Goal: Use online tool/utility

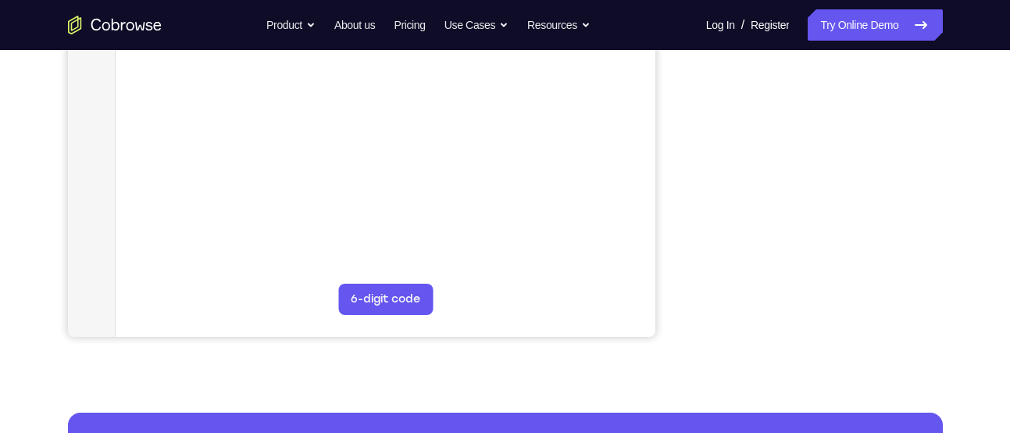
scroll to position [390, 0]
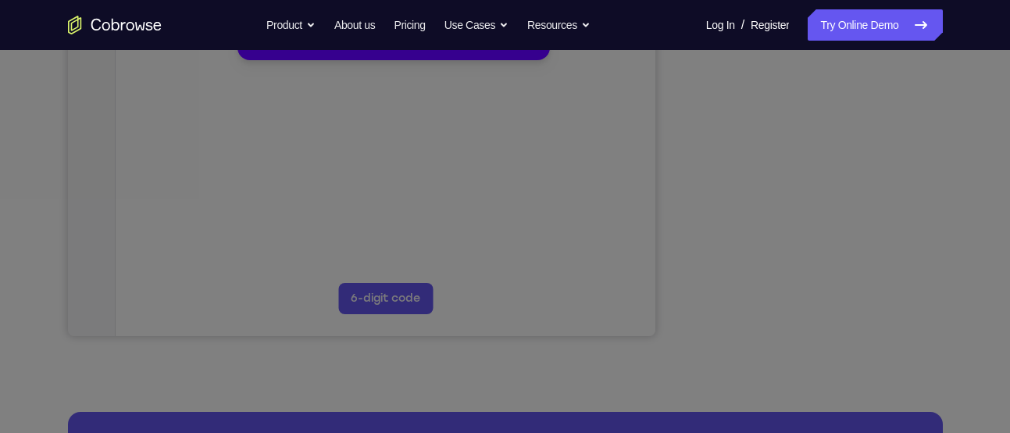
click at [884, 232] on icon at bounding box center [510, 171] width 1021 height 522
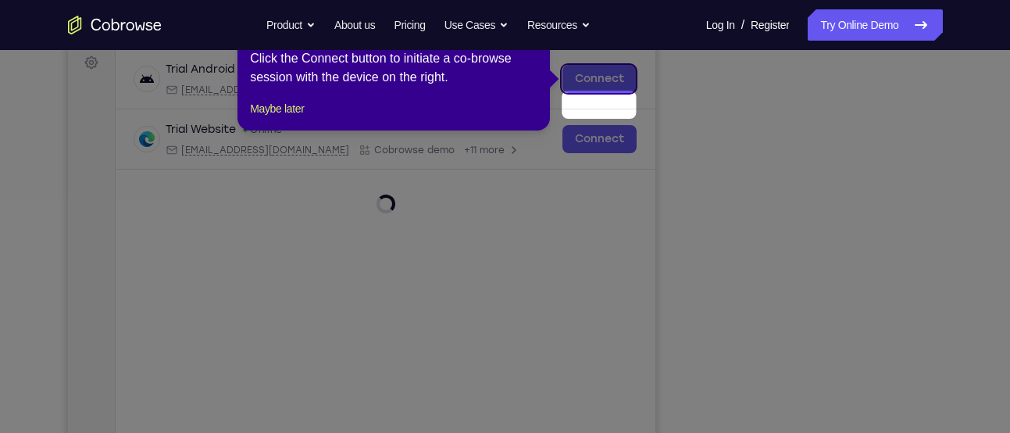
scroll to position [208, 0]
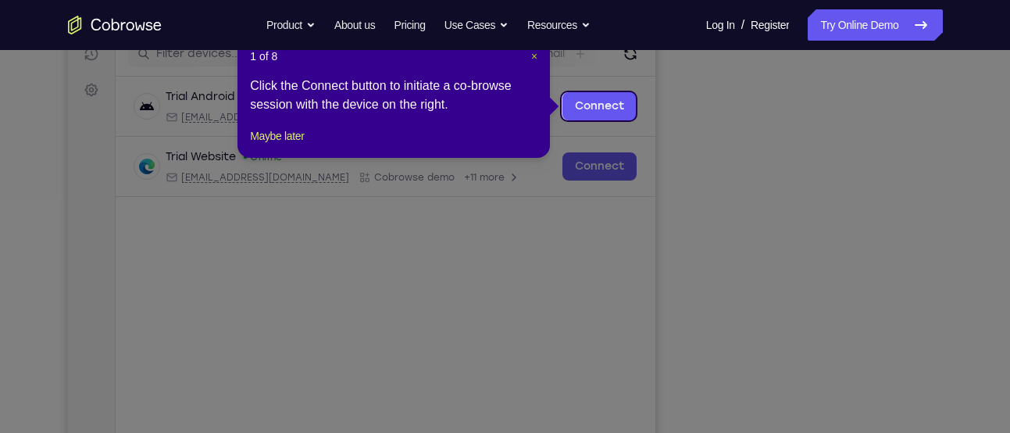
click at [533, 54] on span "×" at bounding box center [534, 56] width 6 height 12
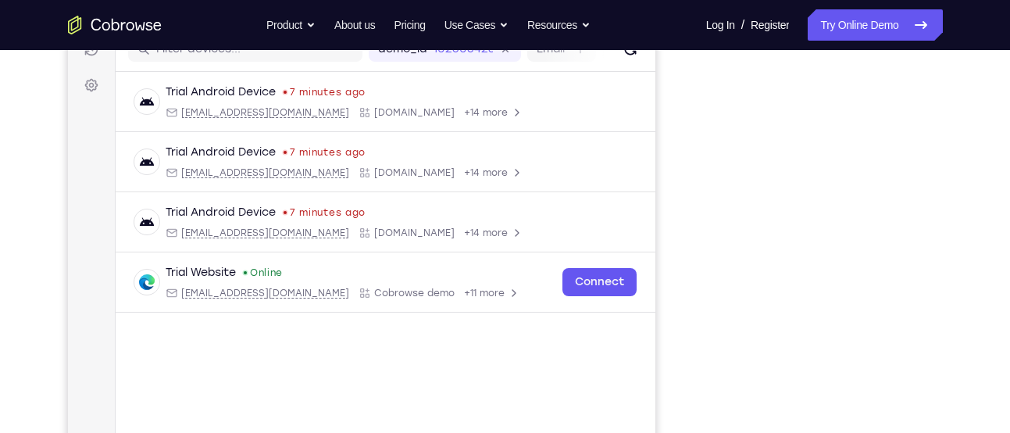
scroll to position [212, 0]
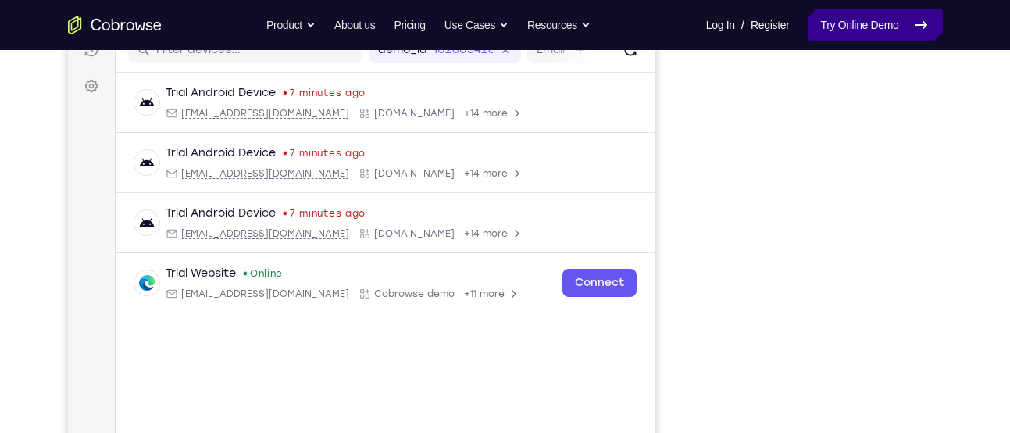
click at [850, 21] on link "Try Online Demo" at bounding box center [874, 24] width 134 height 31
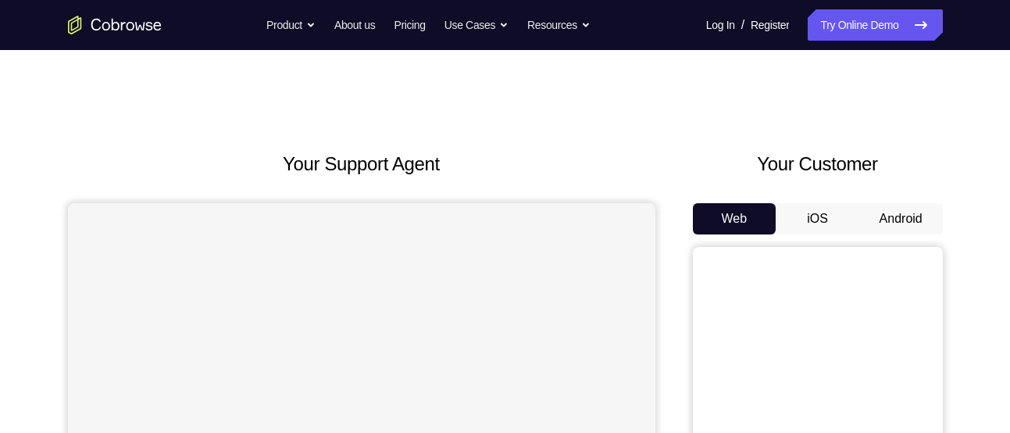
click at [901, 203] on button "Android" at bounding box center [901, 218] width 84 height 31
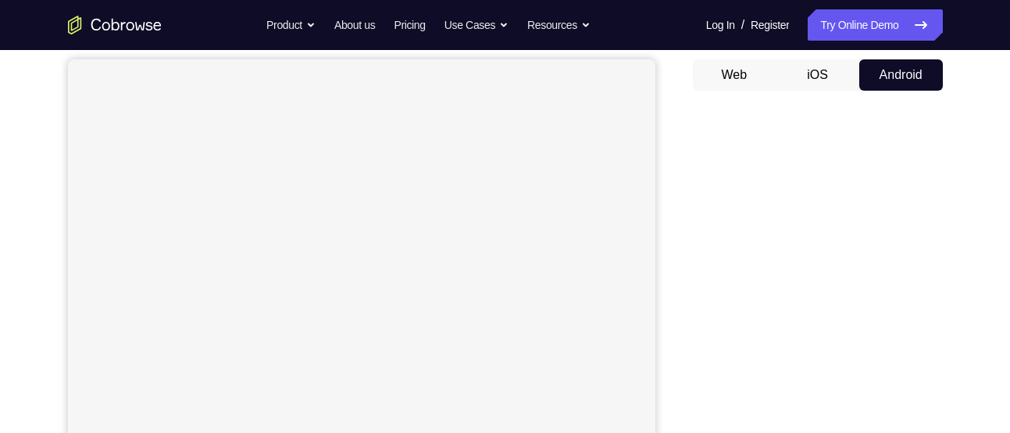
scroll to position [143, 0]
click at [903, 61] on button "Android" at bounding box center [901, 75] width 84 height 31
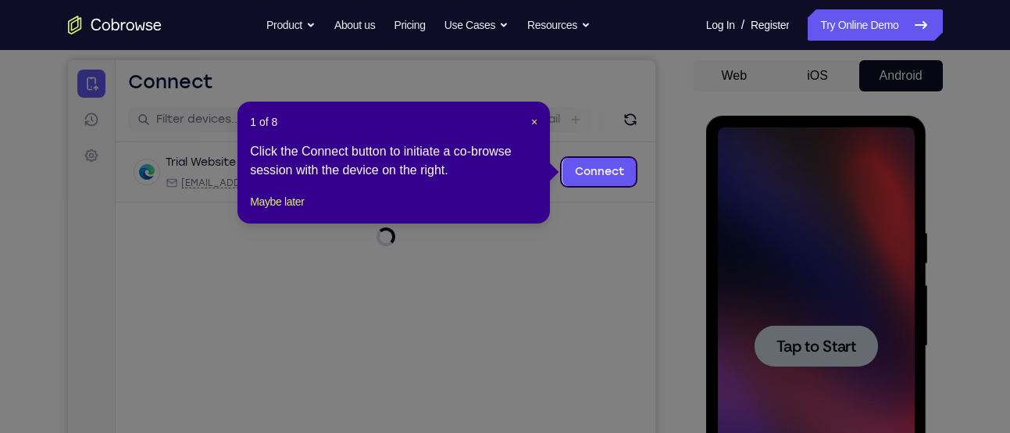
scroll to position [0, 0]
click at [531, 119] on span "×" at bounding box center [534, 122] width 6 height 12
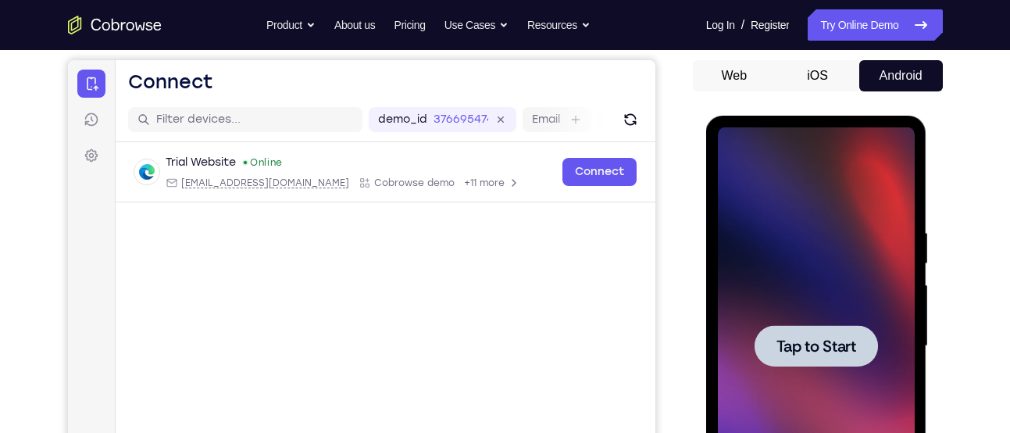
click at [824, 308] on div at bounding box center [816, 345] width 197 height 437
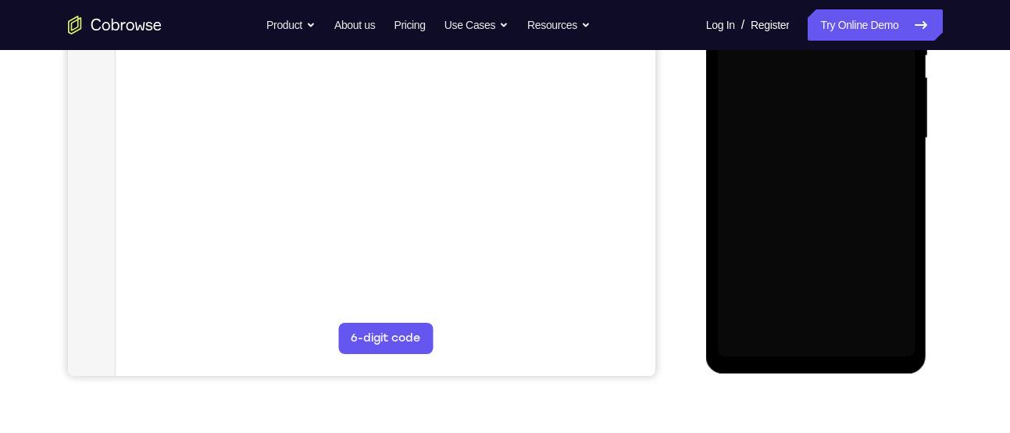
scroll to position [351, 0]
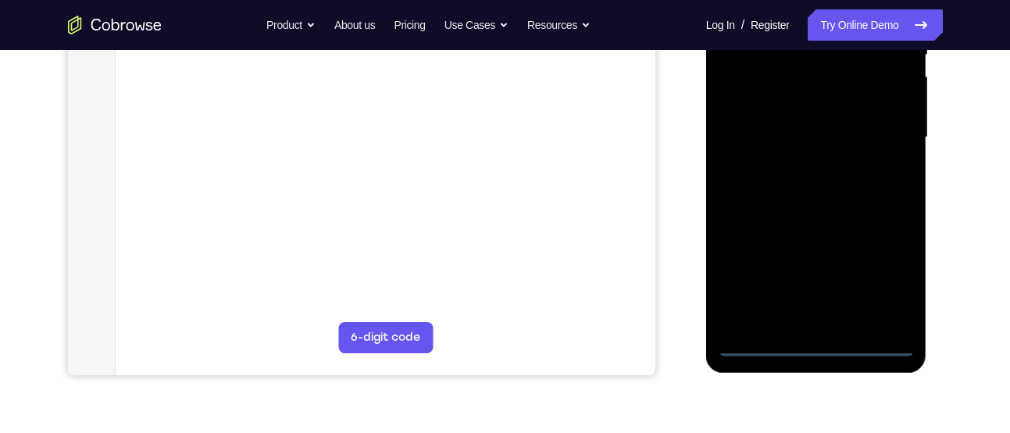
click at [815, 340] on div at bounding box center [816, 137] width 197 height 437
click at [889, 286] on div at bounding box center [816, 137] width 197 height 437
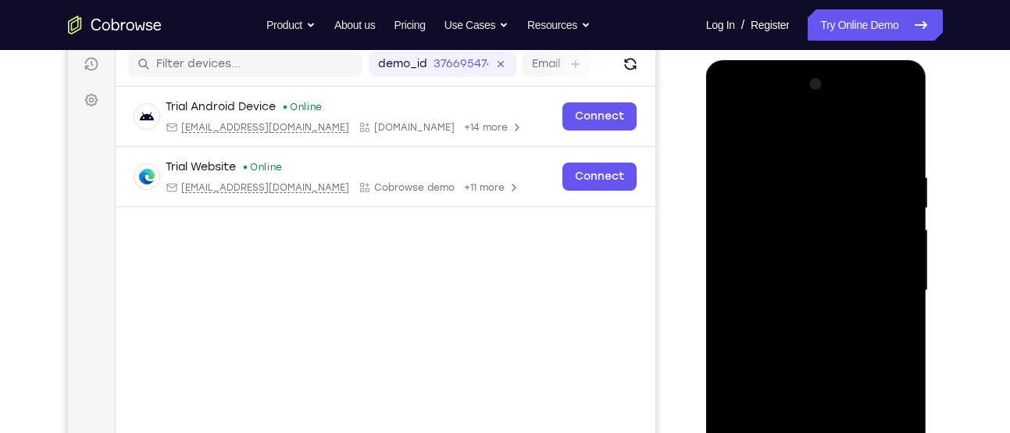
scroll to position [198, 0]
click at [747, 108] on div at bounding box center [816, 291] width 197 height 437
click at [876, 281] on div at bounding box center [816, 291] width 197 height 437
click at [799, 319] on div at bounding box center [816, 291] width 197 height 437
click at [798, 280] on div at bounding box center [816, 291] width 197 height 437
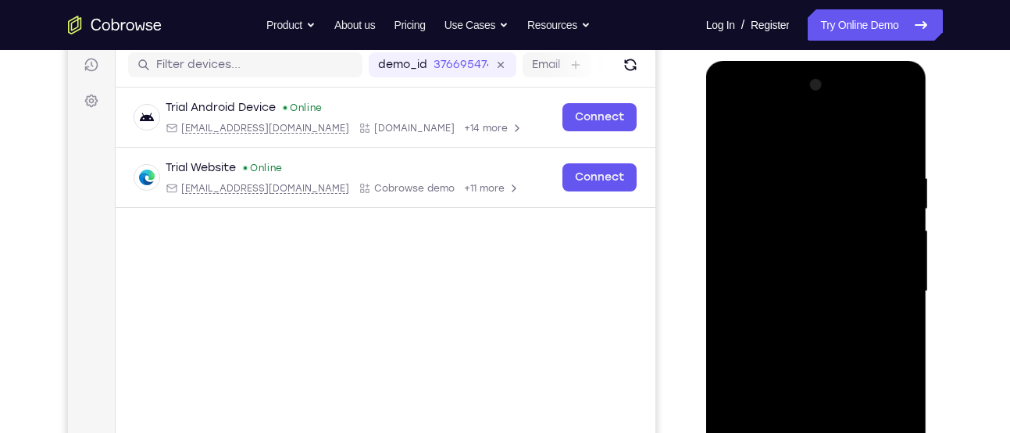
click at [802, 258] on div at bounding box center [816, 291] width 197 height 437
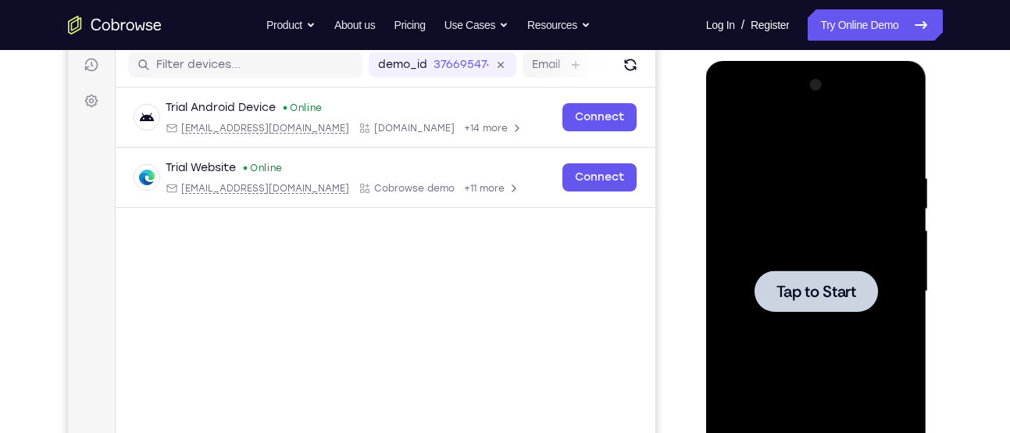
click at [821, 293] on span "Tap to Start" at bounding box center [816, 291] width 80 height 16
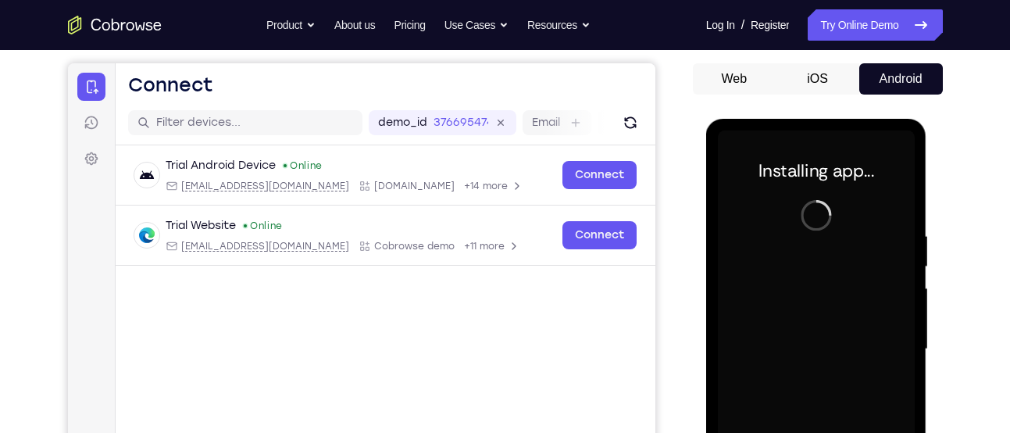
scroll to position [139, 0]
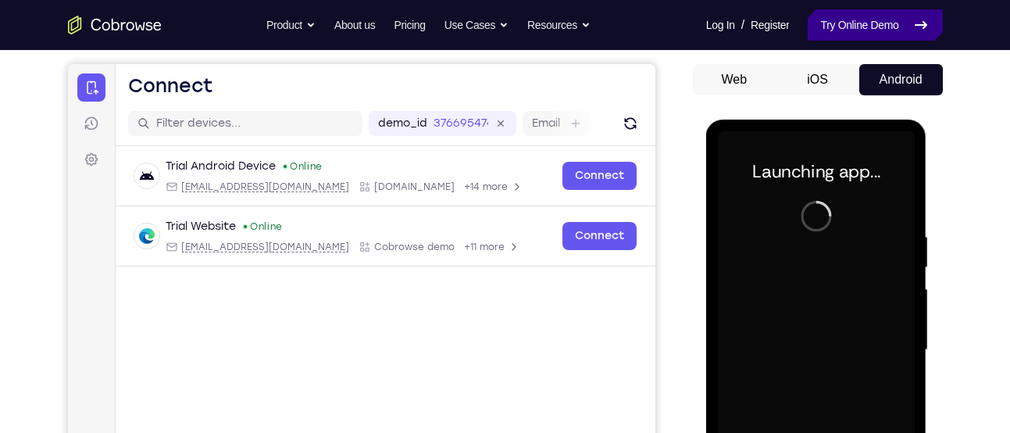
click at [825, 26] on link "Try Online Demo" at bounding box center [874, 24] width 134 height 31
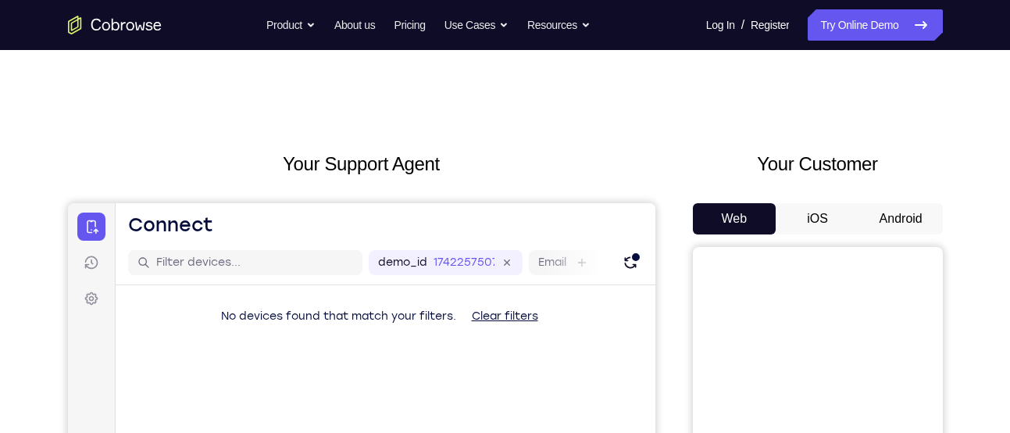
click at [903, 225] on button "Android" at bounding box center [901, 218] width 84 height 31
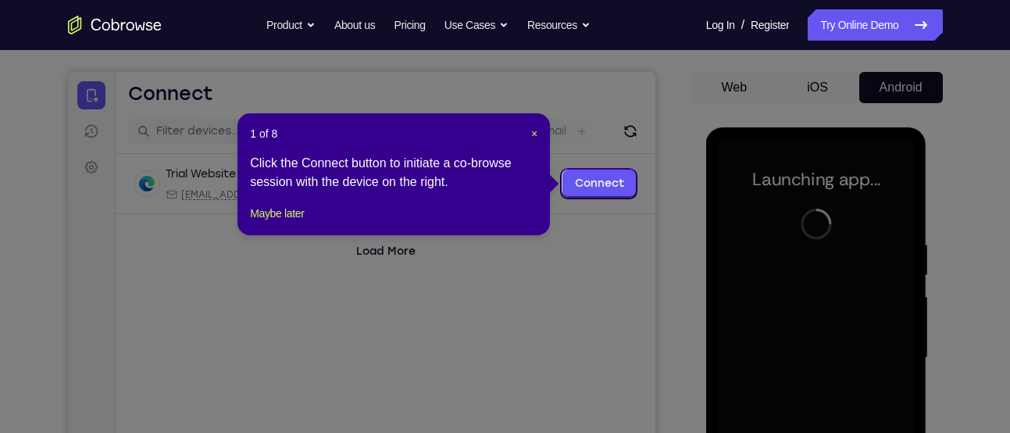
scroll to position [130, 0]
click at [537, 130] on span "×" at bounding box center [534, 134] width 6 height 12
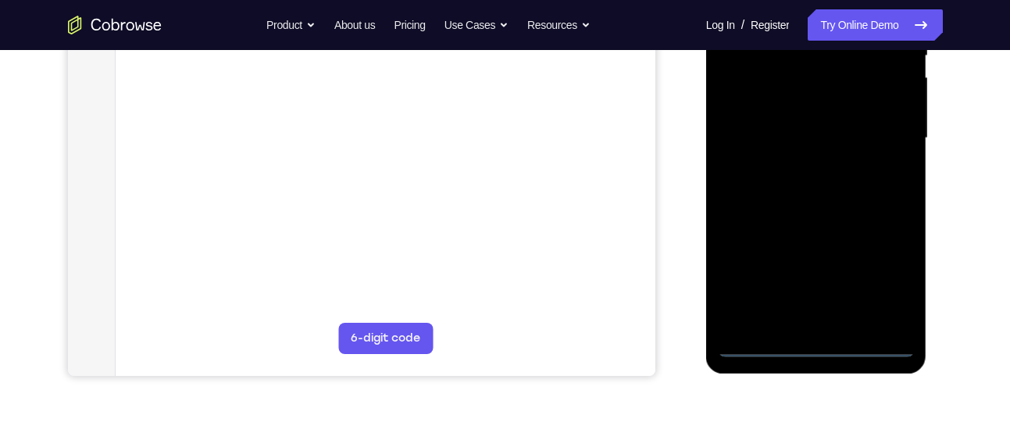
scroll to position [354, 0]
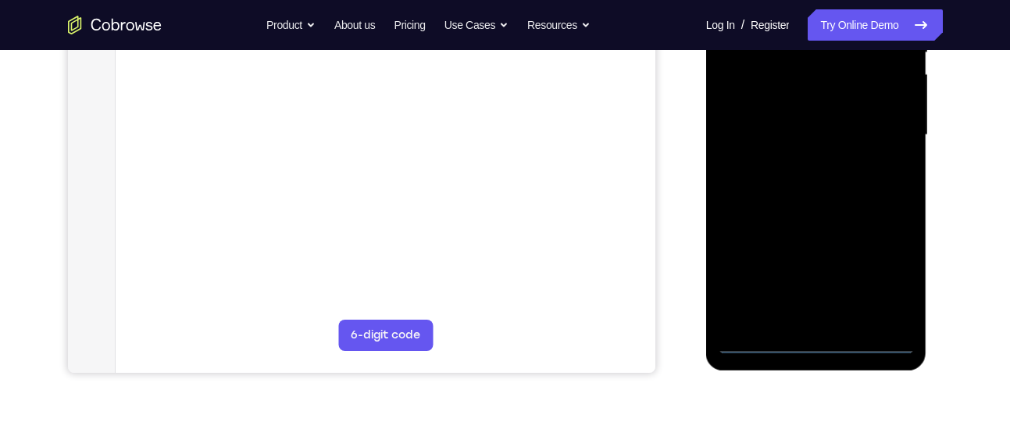
click at [817, 339] on div at bounding box center [816, 134] width 197 height 437
click at [883, 278] on div at bounding box center [816, 134] width 197 height 437
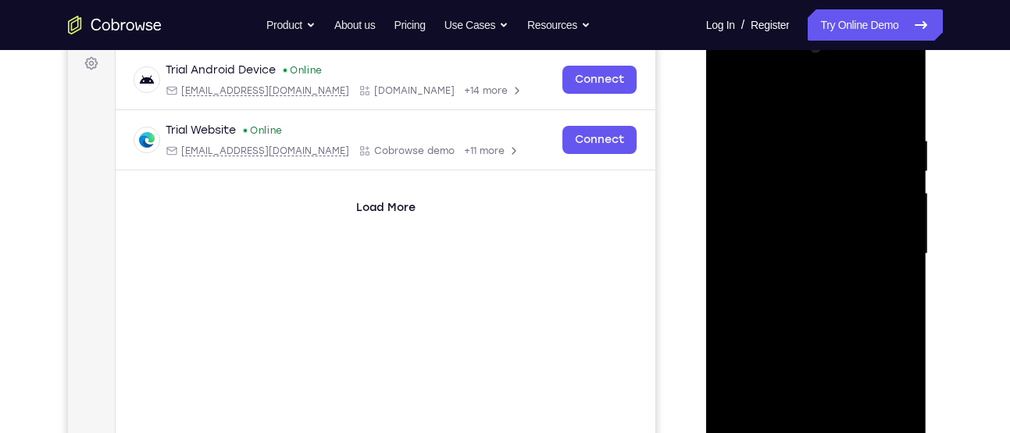
scroll to position [234, 0]
click at [781, 88] on div at bounding box center [816, 254] width 197 height 437
click at [883, 244] on div at bounding box center [816, 254] width 197 height 437
click at [800, 281] on div at bounding box center [816, 254] width 197 height 437
click at [820, 237] on div at bounding box center [816, 254] width 197 height 437
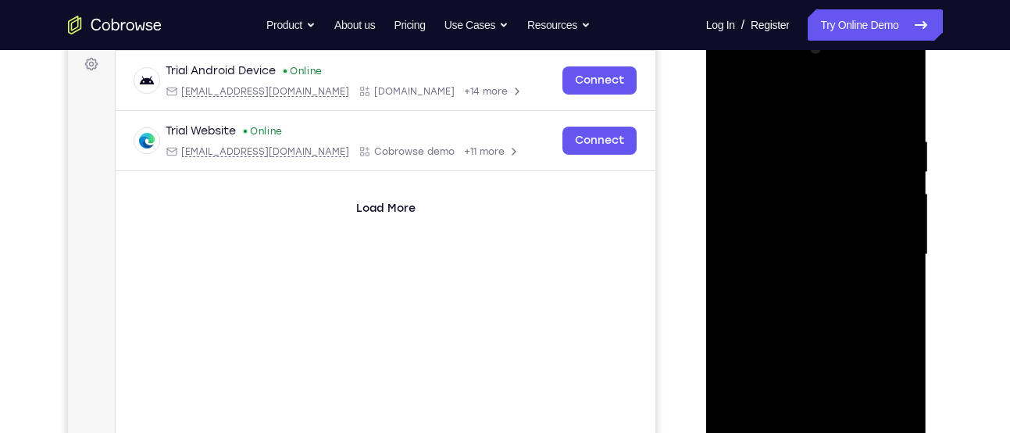
click at [818, 223] on div at bounding box center [816, 254] width 197 height 437
click at [818, 255] on div at bounding box center [816, 254] width 197 height 437
click at [811, 254] on div at bounding box center [816, 254] width 197 height 437
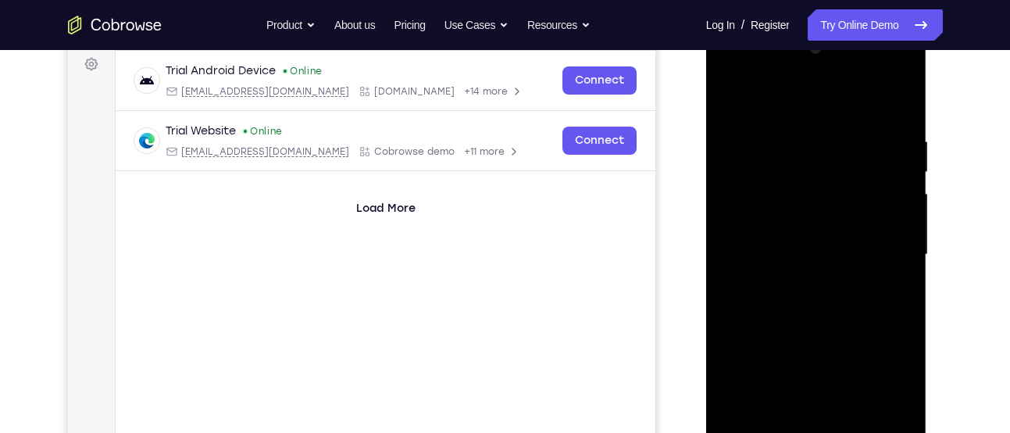
click at [811, 254] on div at bounding box center [816, 254] width 197 height 437
click at [810, 298] on div at bounding box center [816, 254] width 197 height 437
click at [818, 325] on div at bounding box center [816, 254] width 197 height 437
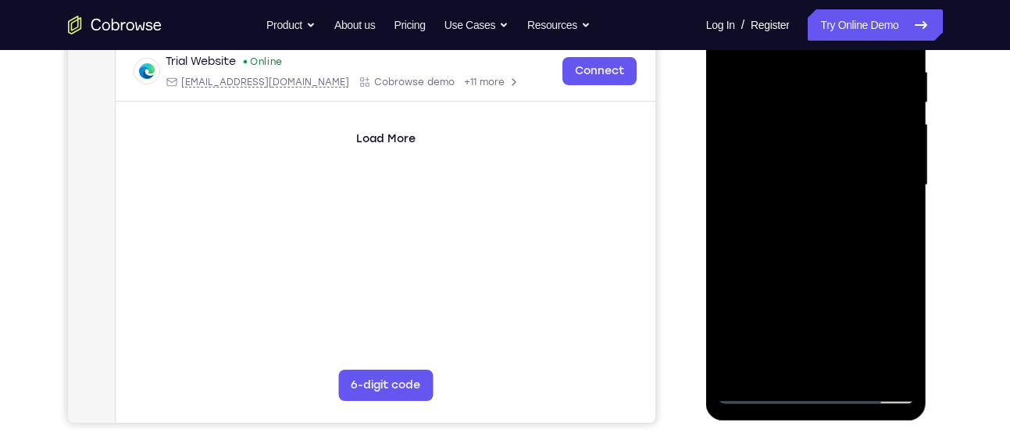
scroll to position [305, 0]
click at [858, 372] on div at bounding box center [816, 184] width 197 height 437
click at [854, 369] on div at bounding box center [816, 184] width 197 height 437
click at [821, 265] on div at bounding box center [816, 184] width 197 height 437
click at [803, 181] on div at bounding box center [816, 184] width 197 height 437
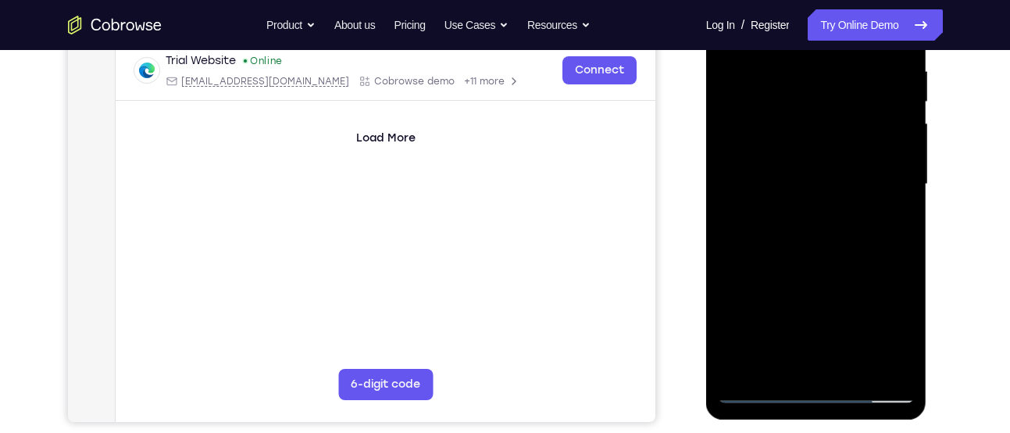
scroll to position [326, 0]
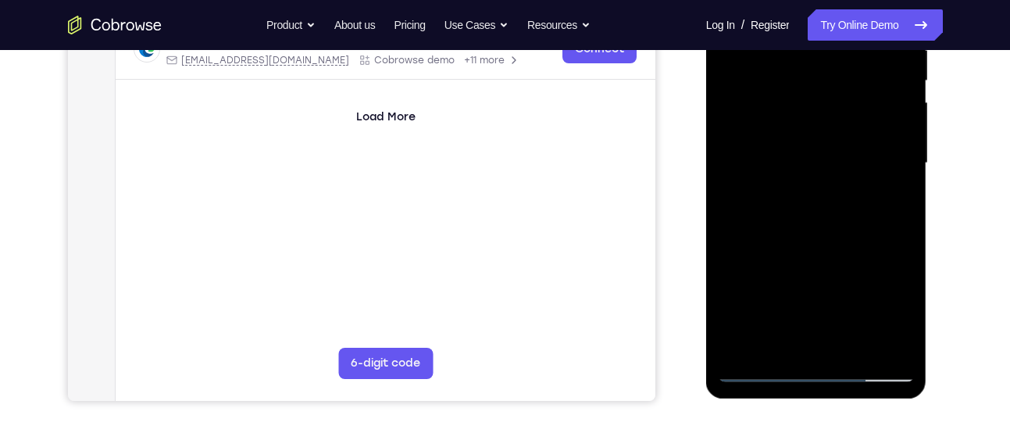
click at [762, 369] on div at bounding box center [816, 163] width 197 height 437
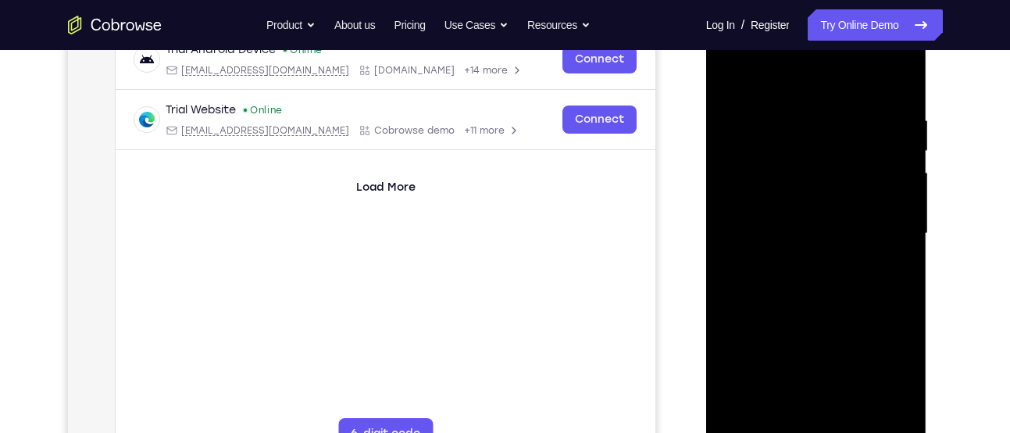
scroll to position [252, 0]
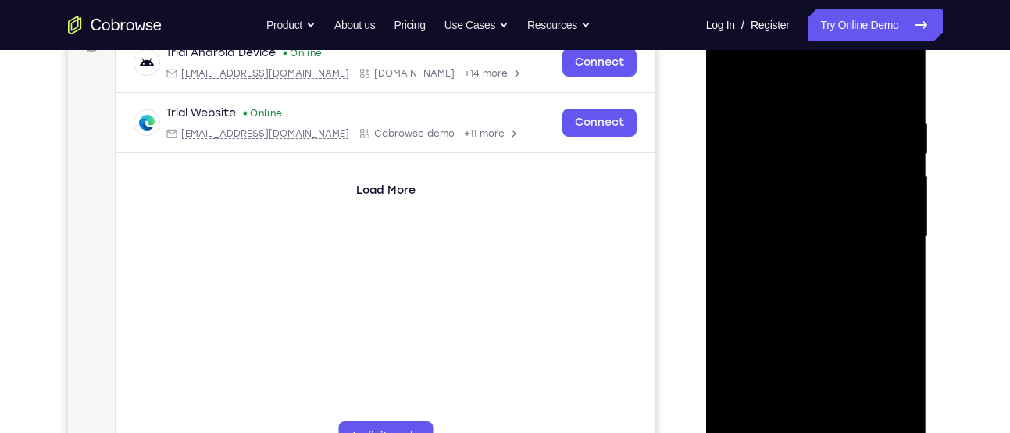
click at [736, 74] on div at bounding box center [816, 236] width 197 height 437
drag, startPoint x: 893, startPoint y: 111, endPoint x: 771, endPoint y: 112, distance: 122.6
click at [771, 112] on div at bounding box center [816, 236] width 197 height 437
drag, startPoint x: 852, startPoint y: 119, endPoint x: 780, endPoint y: 112, distance: 72.3
click at [780, 112] on div at bounding box center [816, 236] width 197 height 437
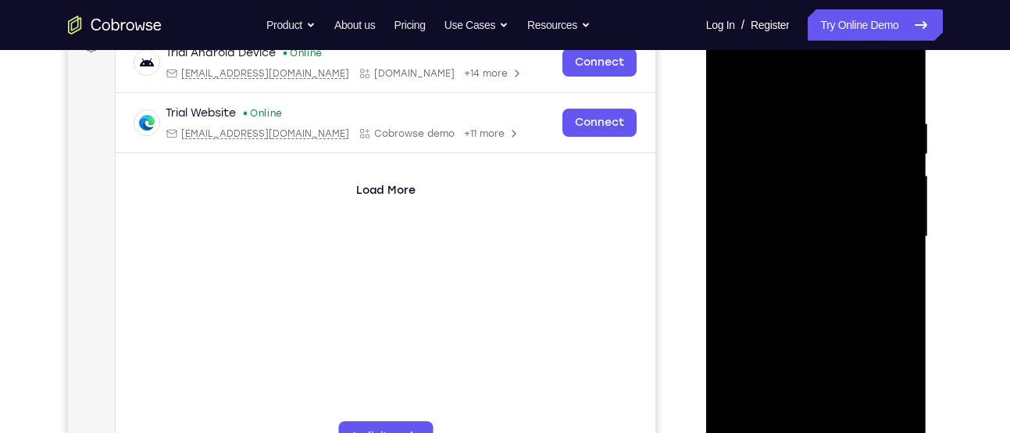
click at [806, 112] on div at bounding box center [816, 236] width 197 height 437
click at [893, 177] on div at bounding box center [816, 236] width 197 height 437
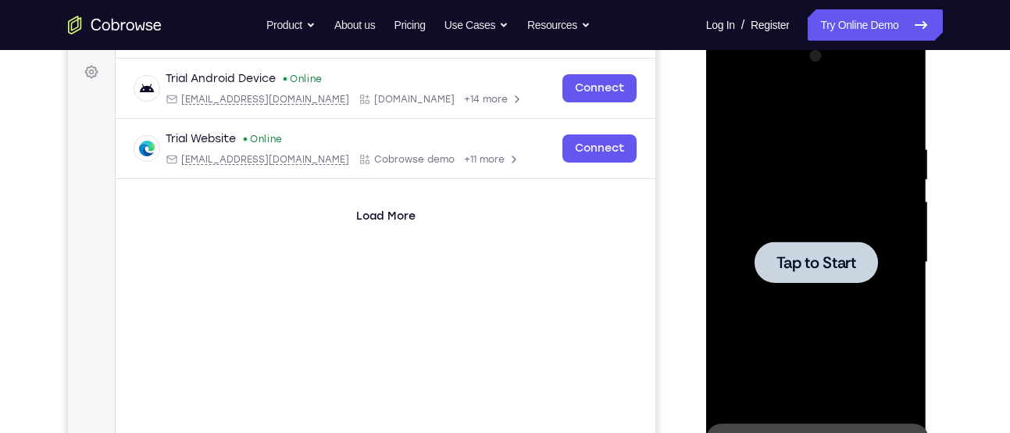
scroll to position [207, 0]
